Goal: Information Seeking & Learning: Learn about a topic

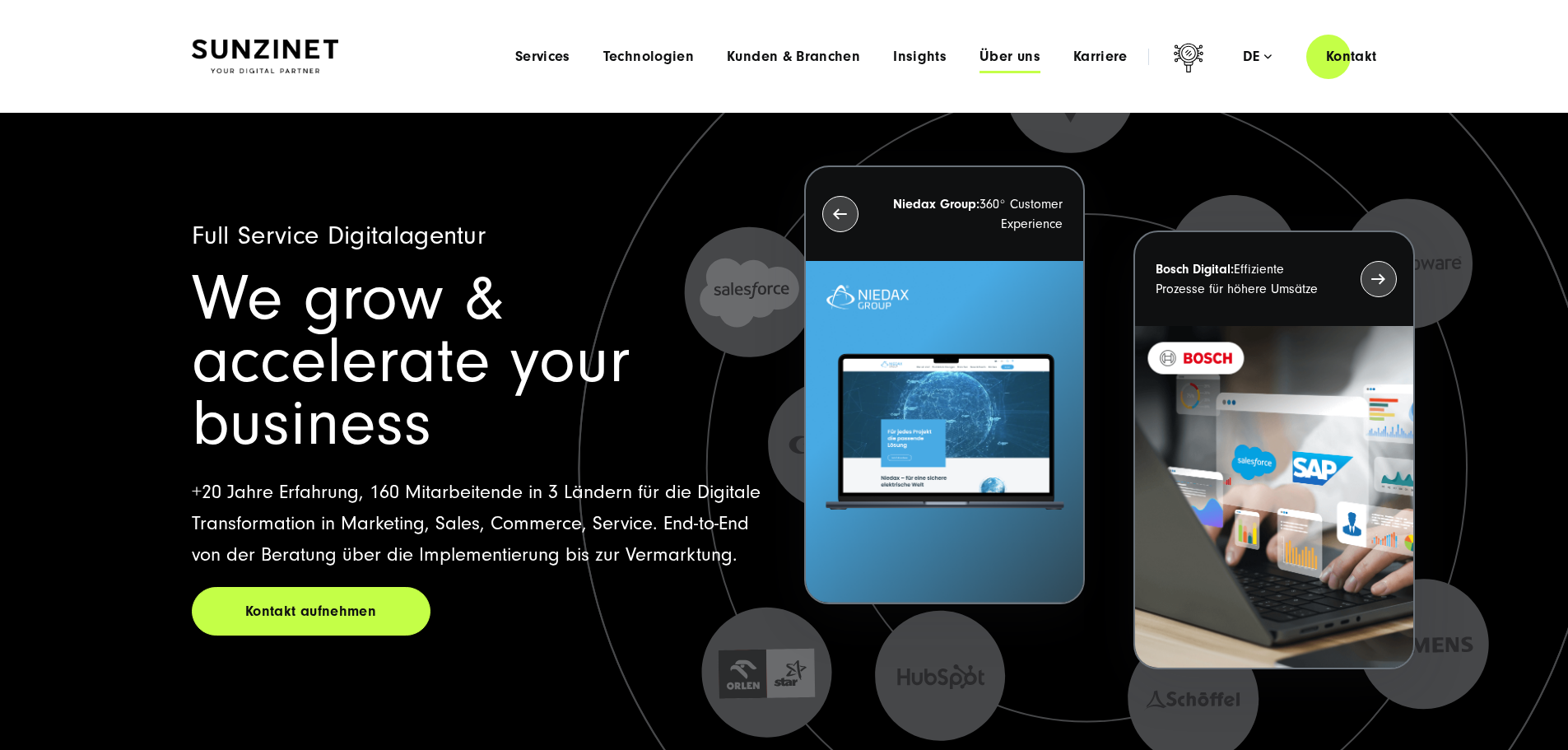
click at [980, 55] on span "Über uns" at bounding box center [1010, 57] width 61 height 17
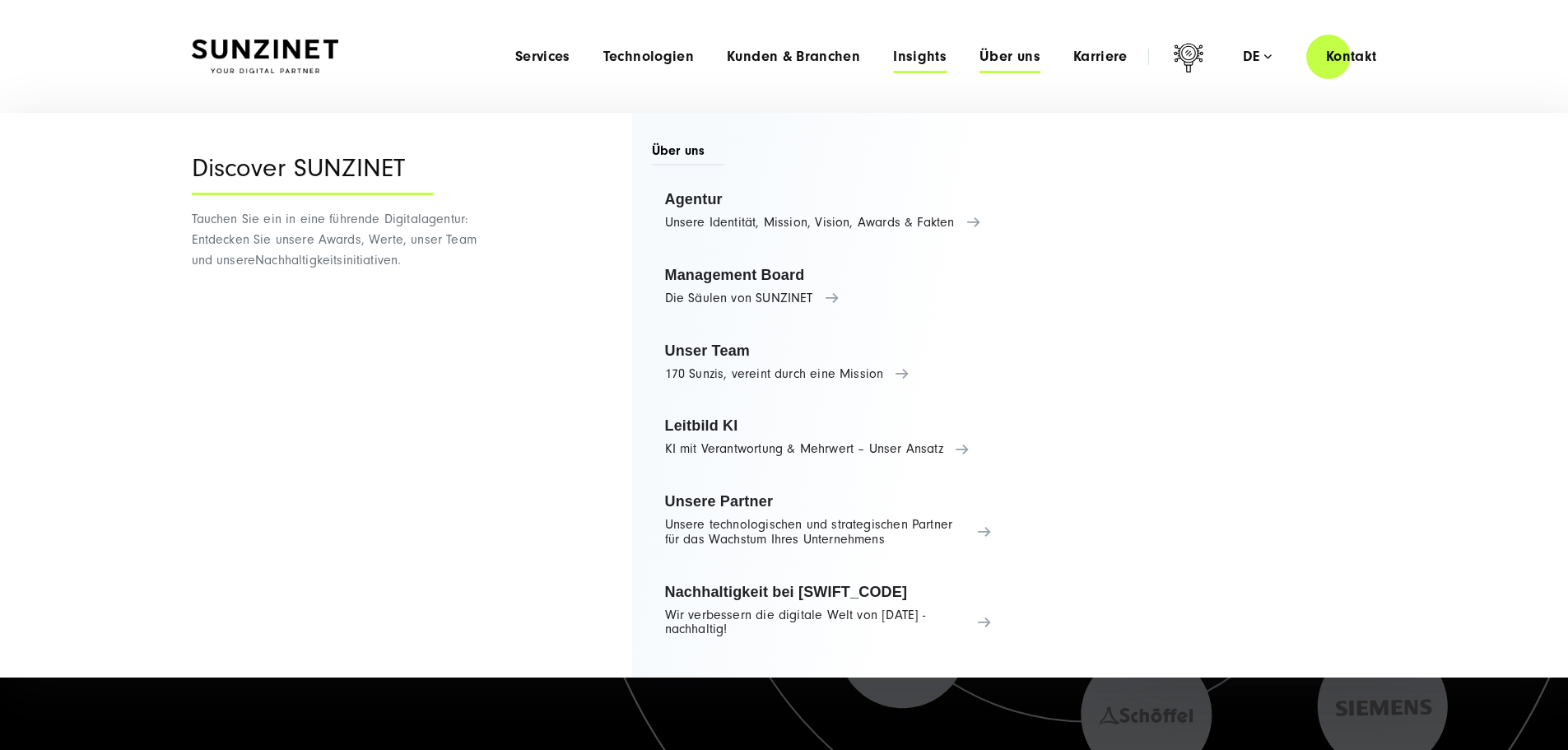
click at [893, 53] on span "Insights" at bounding box center [919, 57] width 53 height 17
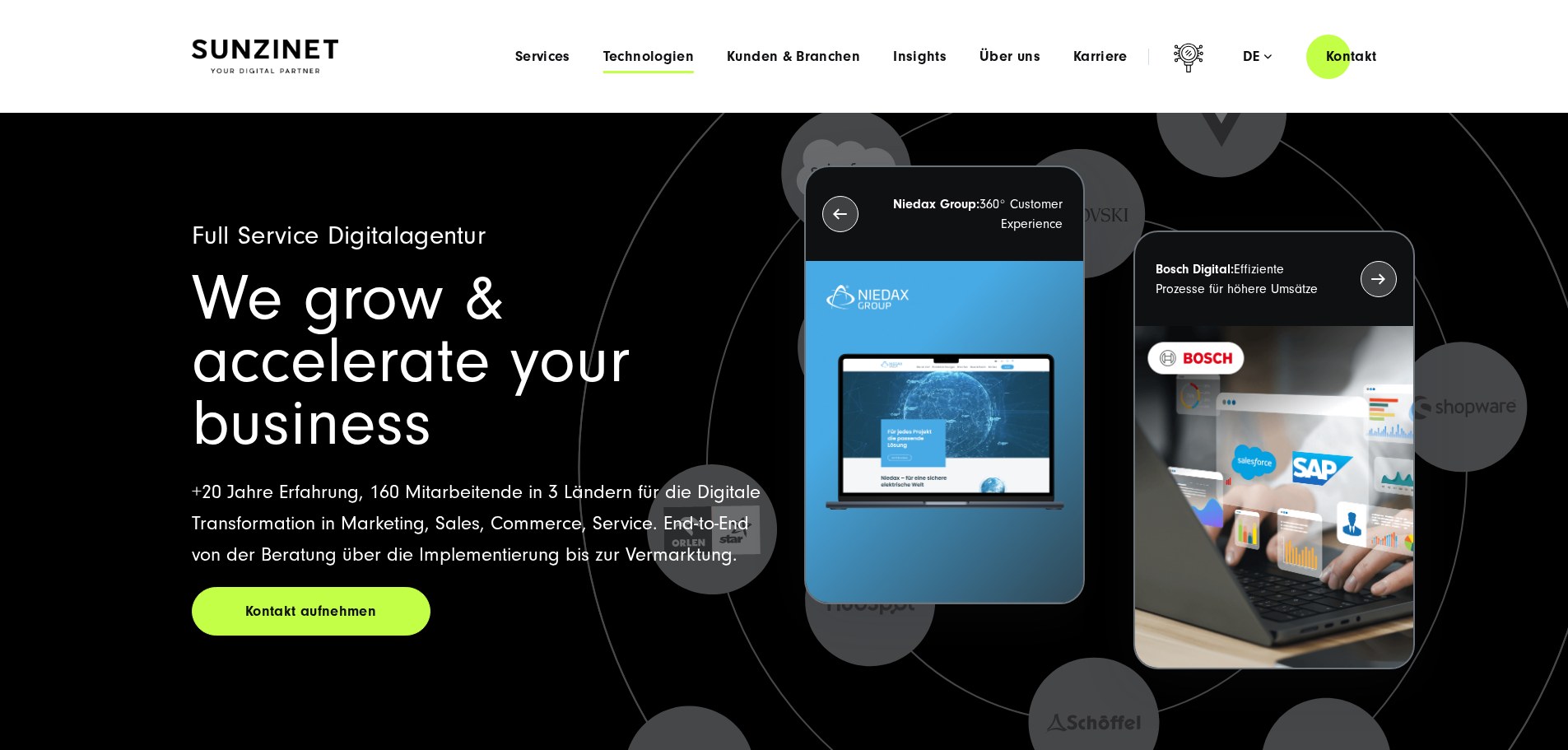
click at [603, 55] on span "Technologien" at bounding box center [649, 57] width 90 height 17
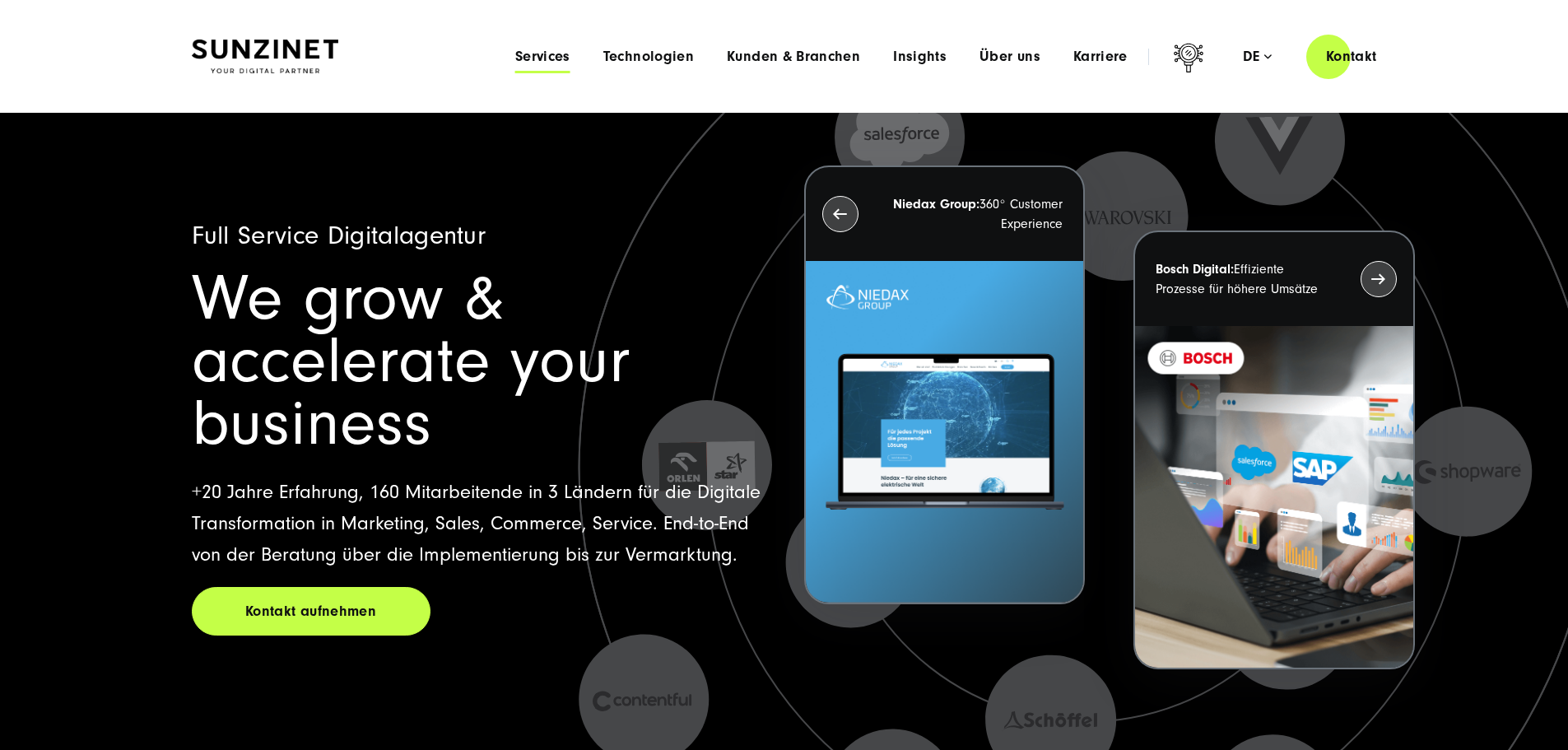
click at [515, 56] on span "Services" at bounding box center [542, 57] width 55 height 17
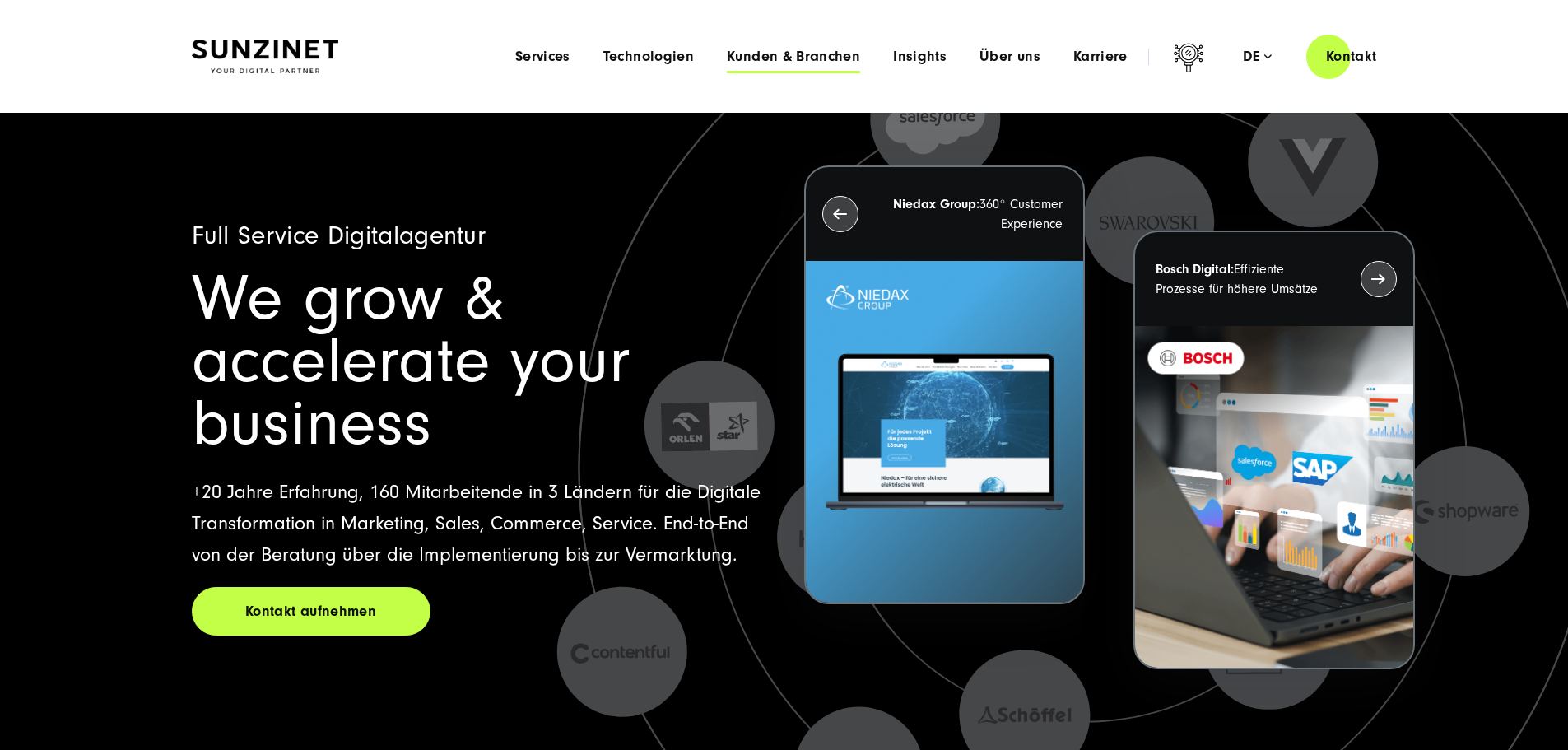
click at [726, 58] on span "Kunden & Branchen" at bounding box center [793, 57] width 134 height 17
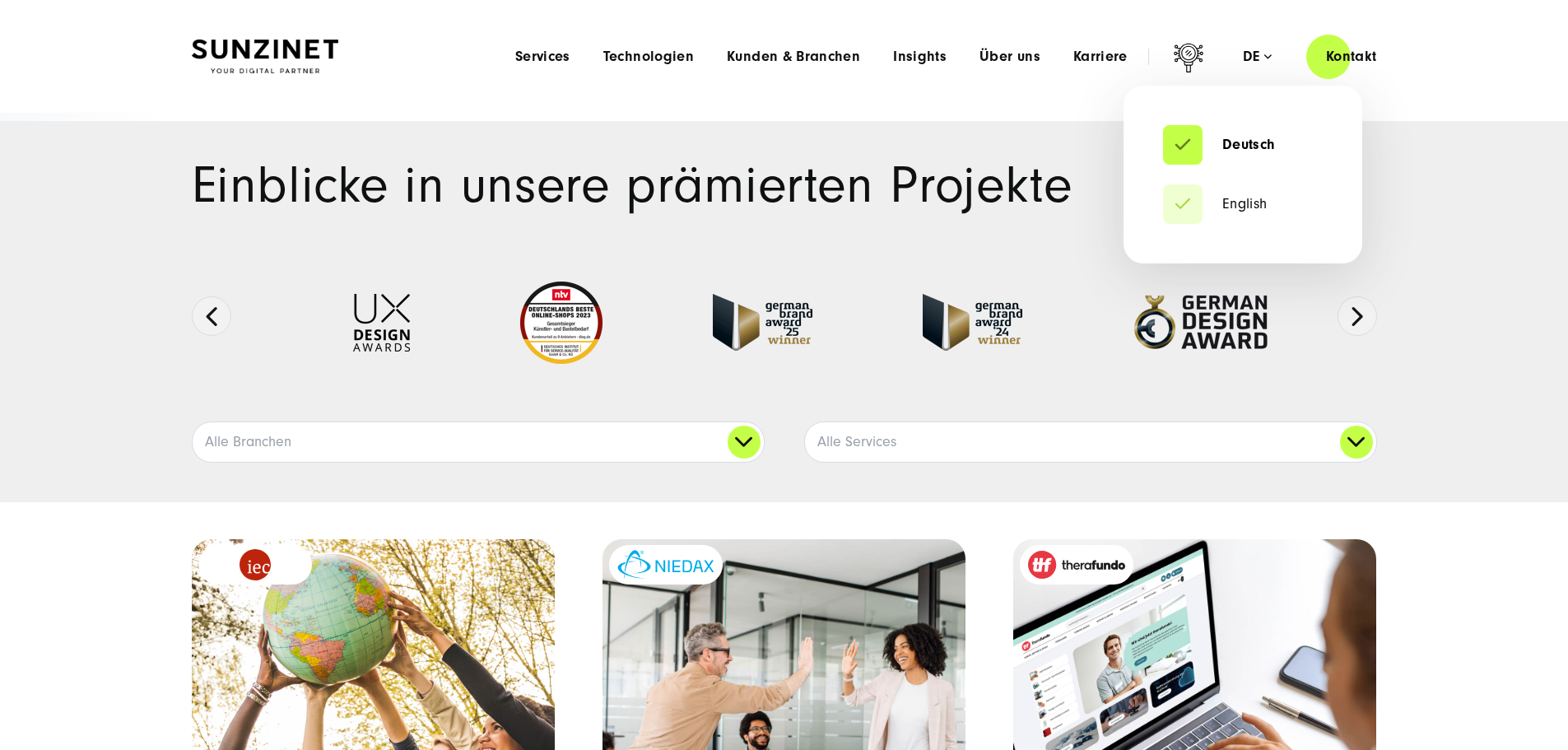
click at [1249, 51] on div "de" at bounding box center [1257, 57] width 28 height 17
click at [1214, 203] on link "English" at bounding box center [1214, 204] width 104 height 17
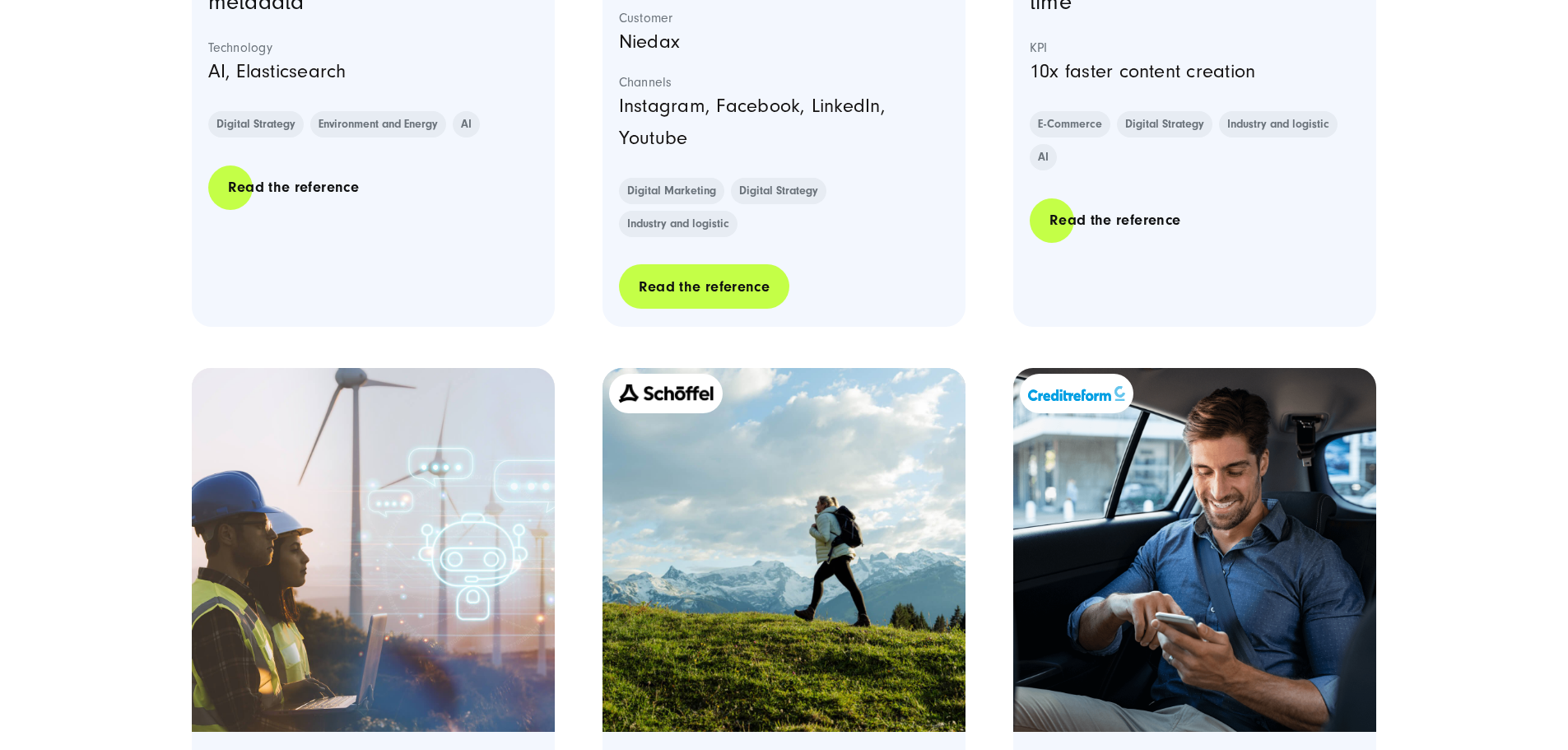
scroll to position [1811, 0]
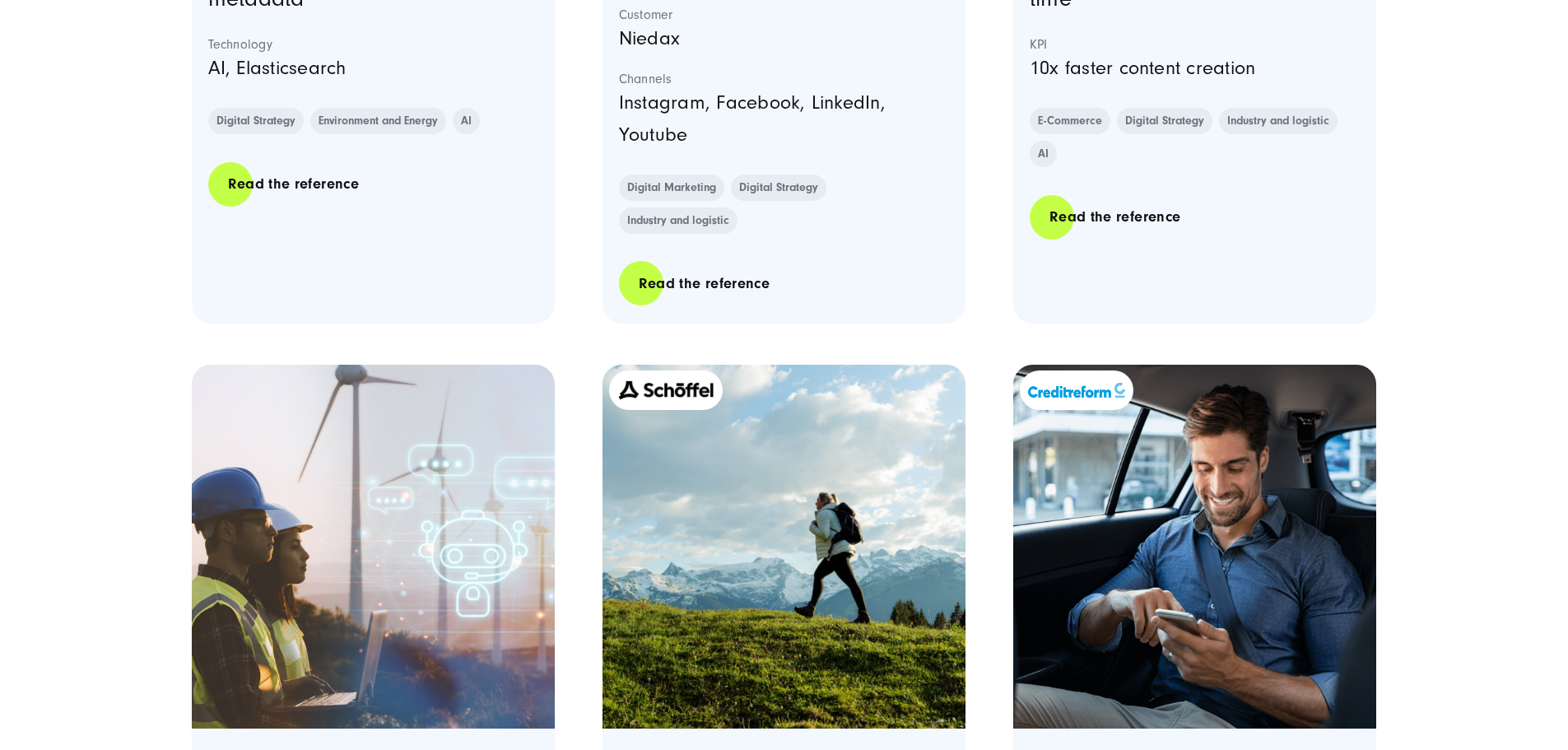
click at [1437, 324] on div "Insights into our award-winning projects" at bounding box center [784, 193] width 1568 height 3768
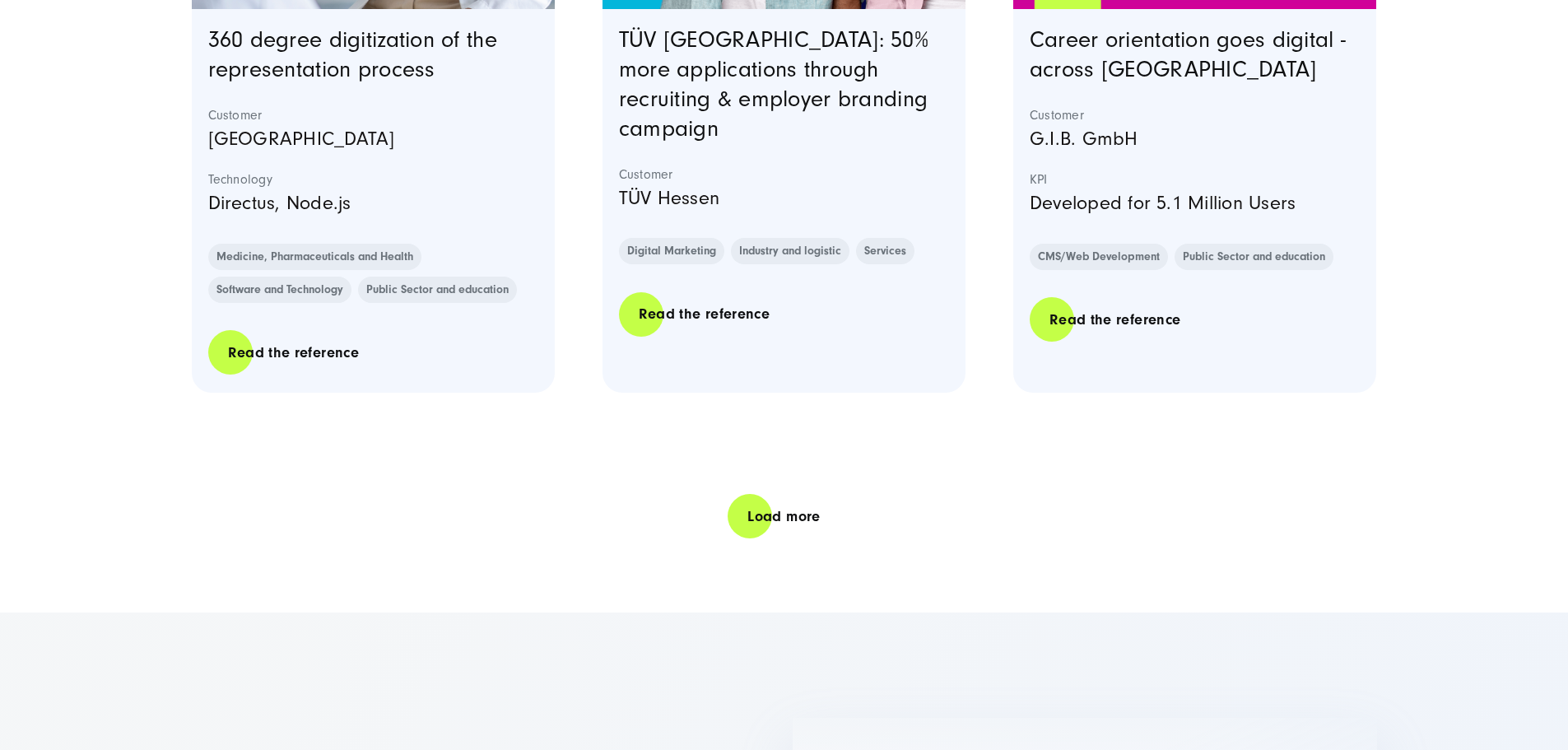
scroll to position [3540, 0]
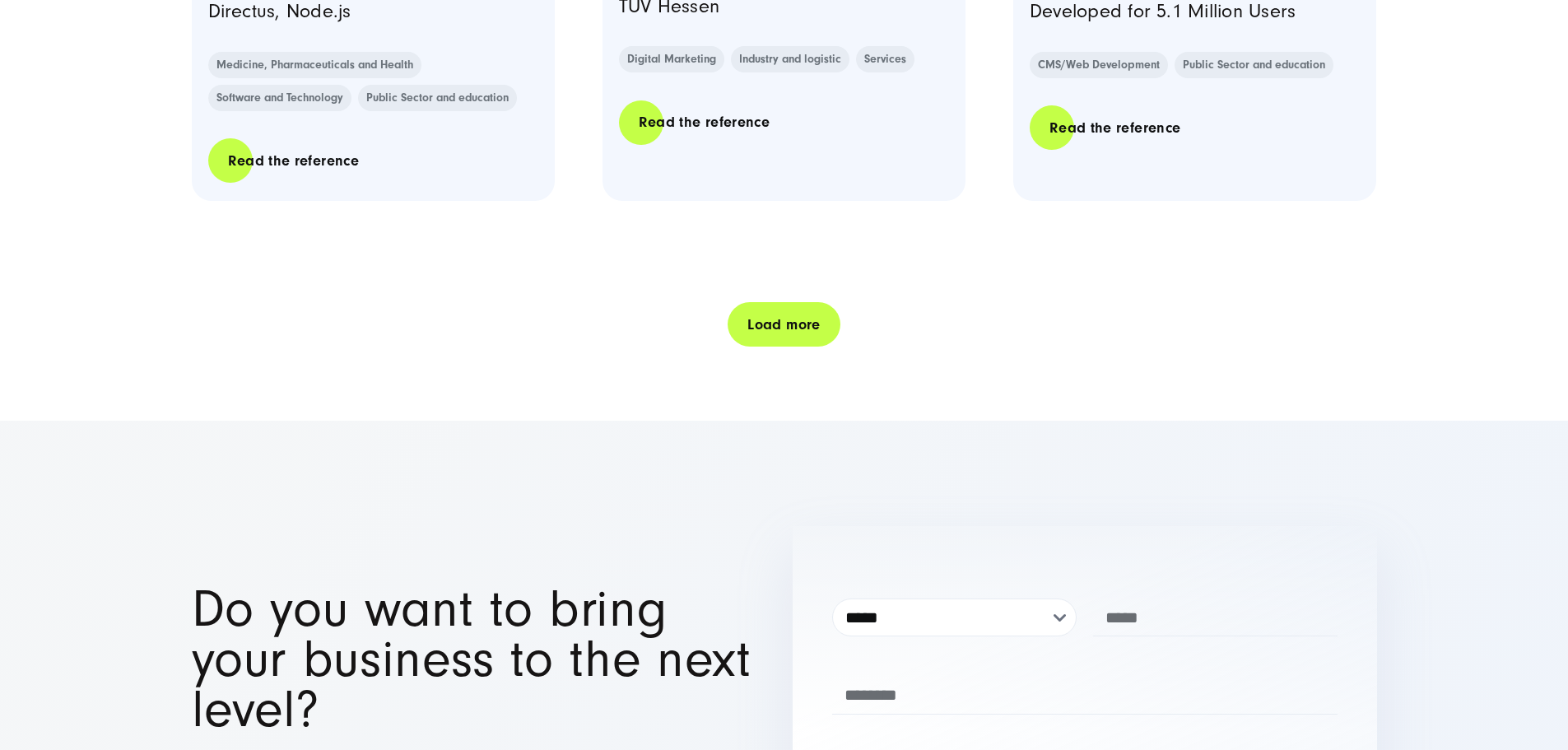
click at [798, 349] on link "Load more" at bounding box center [783, 324] width 112 height 47
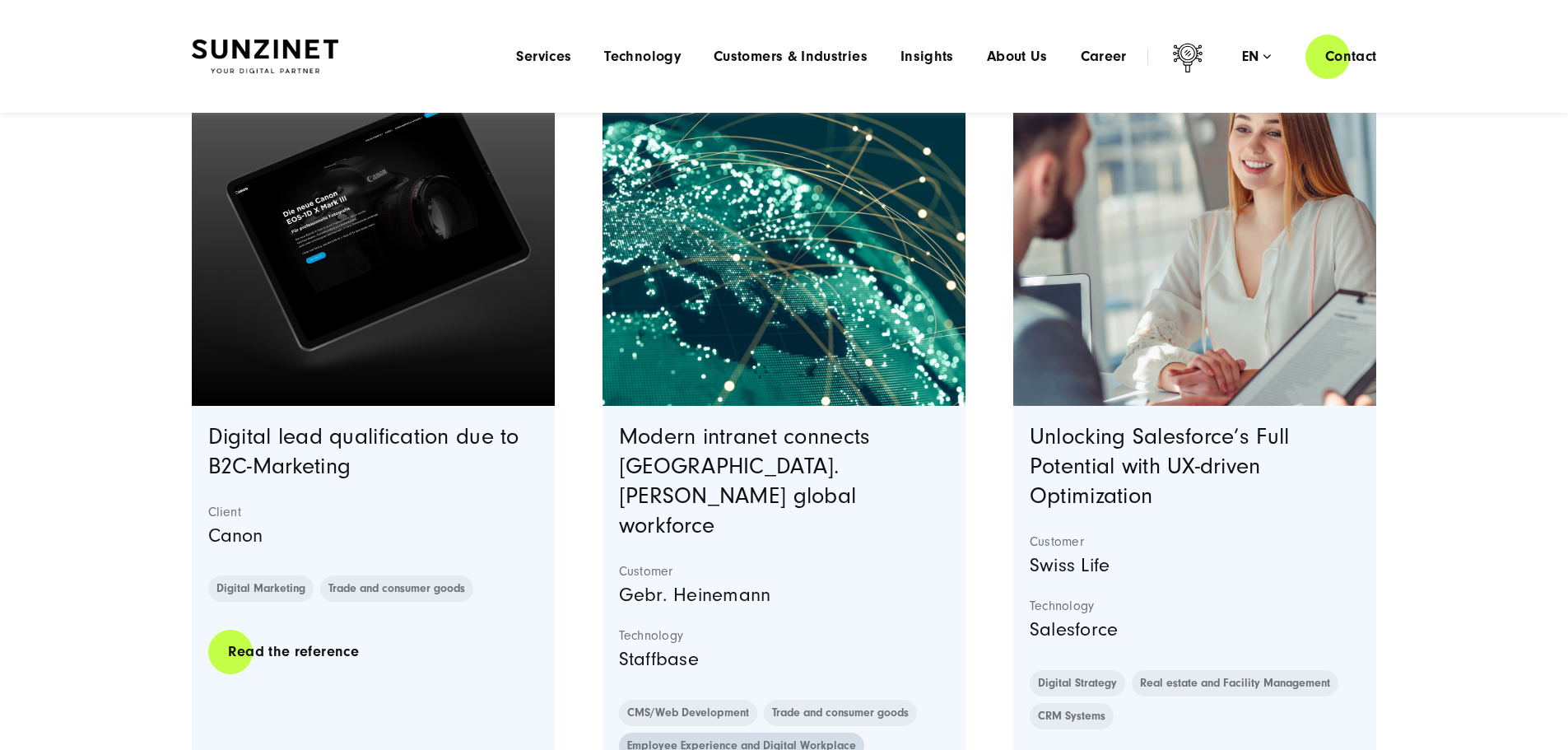
scroll to position [6175, 0]
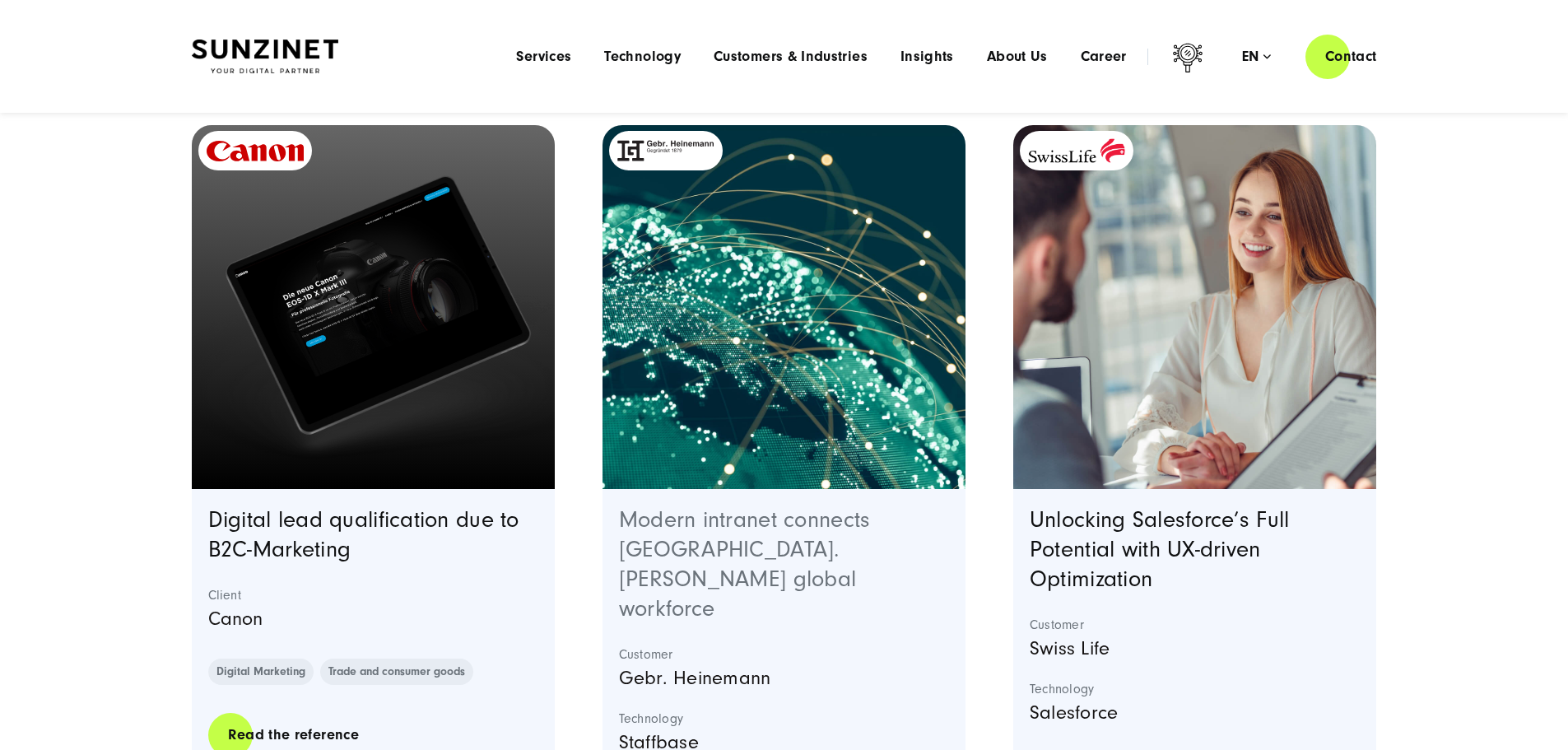
click at [799, 576] on link "Modern intranet connects Gebr. Heinemann's global workforce" at bounding box center [744, 564] width 252 height 115
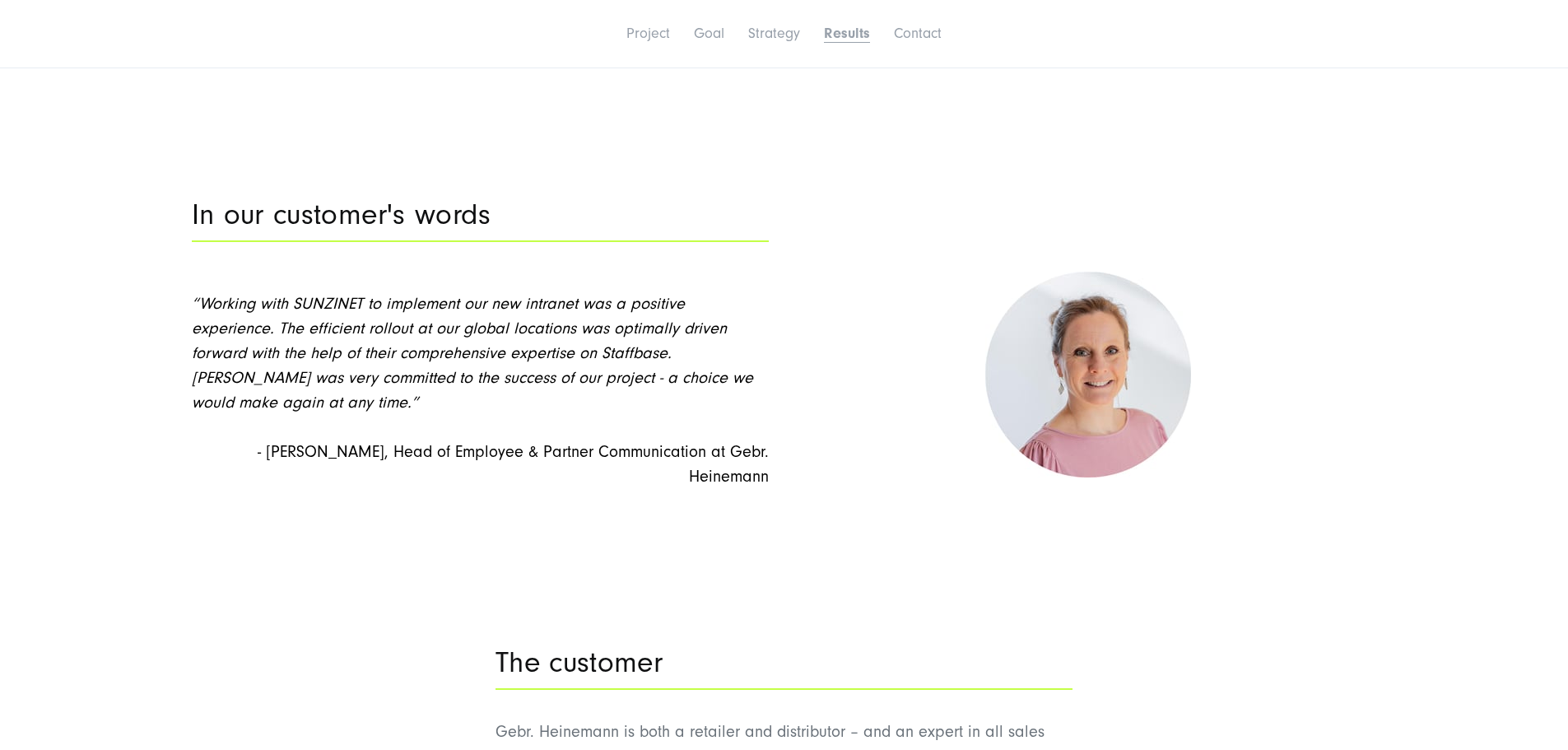
scroll to position [5599, 0]
